Goal: Information Seeking & Learning: Understand process/instructions

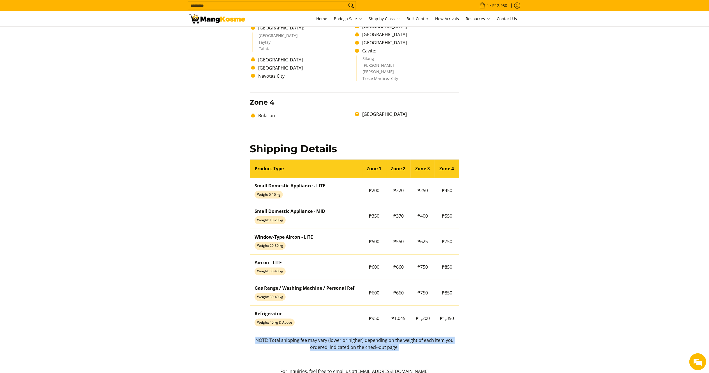
click at [567, 160] on section "Shipping & Delivery Delivery Time Frame Please allow seven (7) business days le…" at bounding box center [354, 26] width 709 height 708
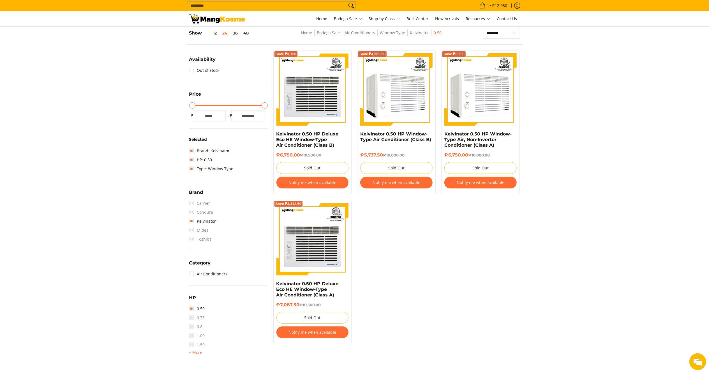
click at [220, 15] on img at bounding box center [217, 19] width 56 height 10
